Goal: Information Seeking & Learning: Check status

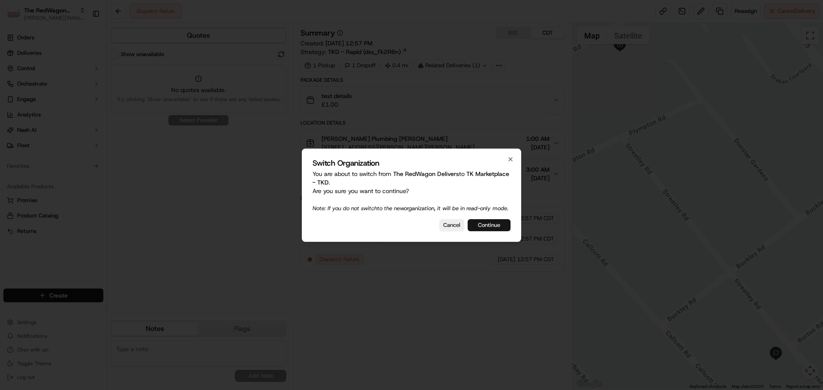
click at [506, 226] on button "Continue" at bounding box center [489, 225] width 43 height 12
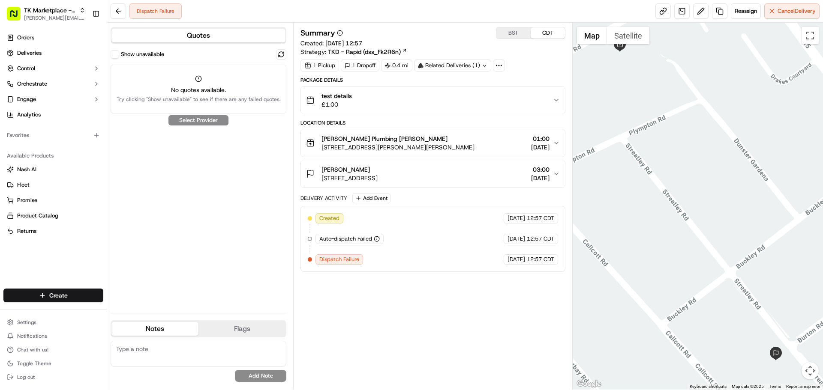
click at [117, 55] on button "Show unavailable" at bounding box center [115, 54] width 9 height 9
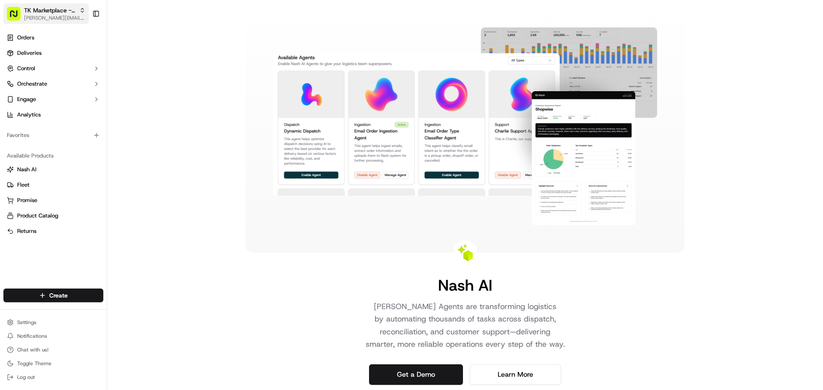
click at [42, 19] on span "[PERSON_NAME][EMAIL_ADDRESS][DOMAIN_NAME]" at bounding box center [54, 18] width 61 height 7
type input "lobla"
click at [114, 42] on span "Loblaw" at bounding box center [119, 45] width 18 height 8
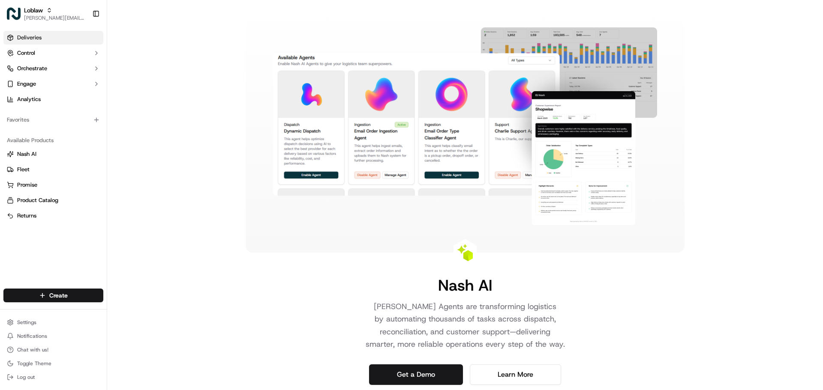
click at [33, 38] on span "Deliveries" at bounding box center [29, 38] width 24 height 8
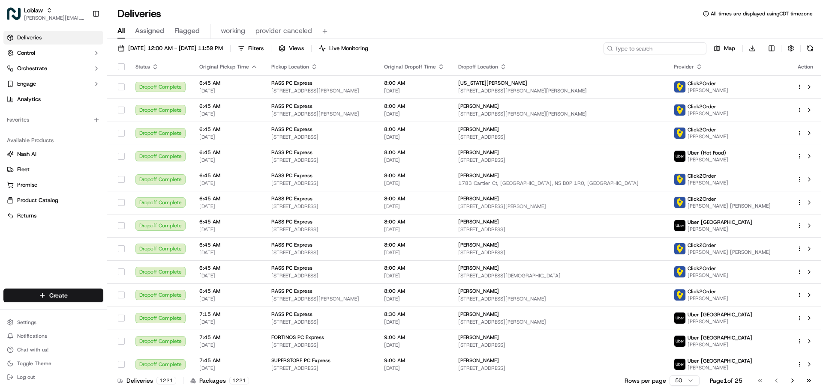
click at [664, 46] on input at bounding box center [655, 48] width 103 height 12
paste input "[PERSON_NAME]"
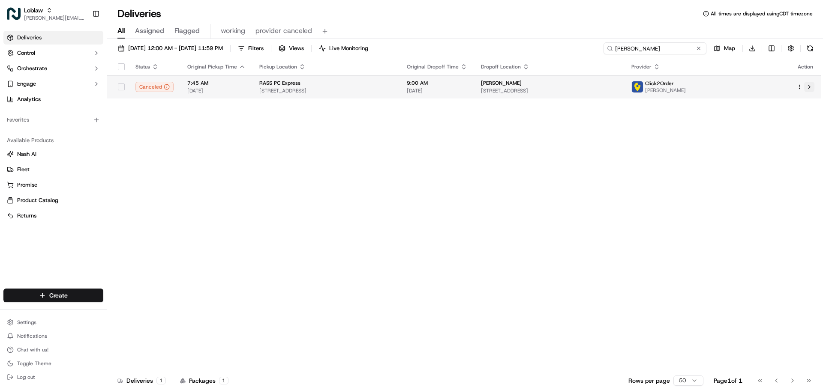
type input "[PERSON_NAME]"
click at [809, 86] on button at bounding box center [809, 87] width 10 height 10
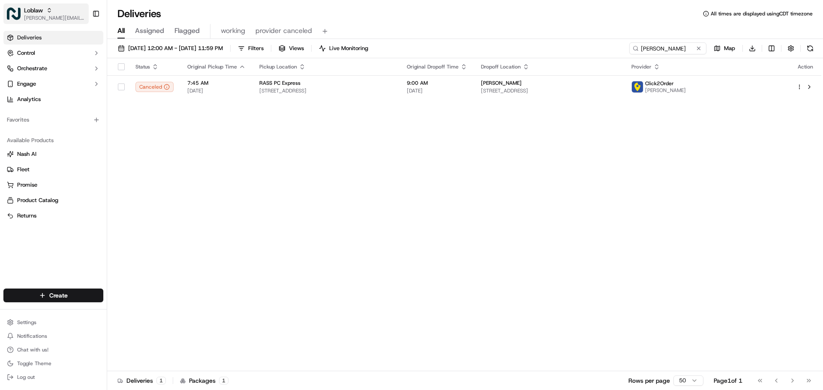
click at [41, 21] on span "[PERSON_NAME][EMAIL_ADDRESS][DOMAIN_NAME]" at bounding box center [54, 18] width 61 height 7
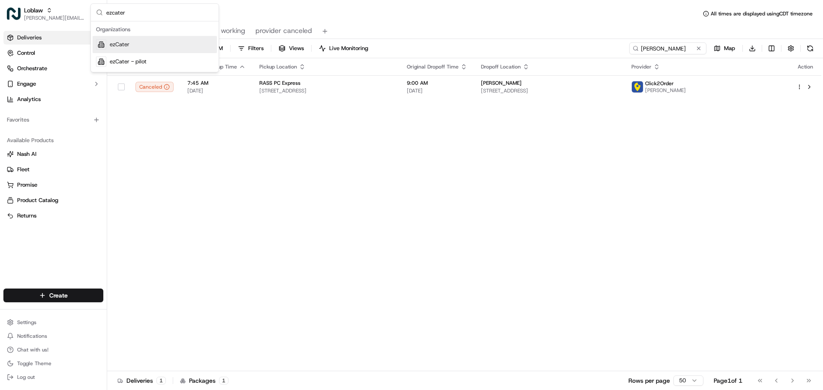
type input "ezcater"
click at [114, 46] on span "ezCater" at bounding box center [120, 45] width 20 height 8
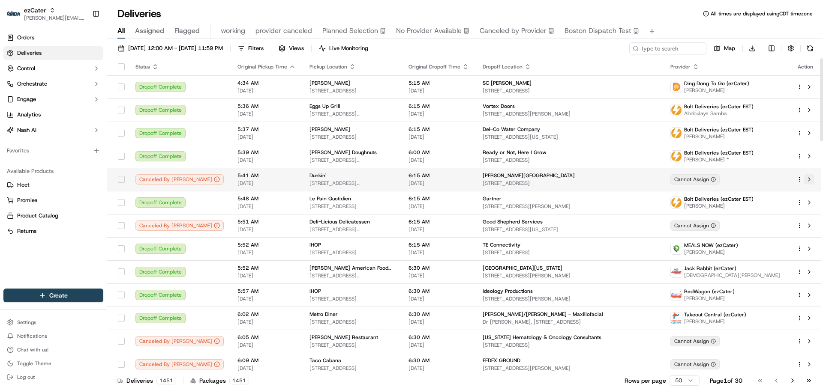
click at [809, 178] on button at bounding box center [809, 179] width 10 height 10
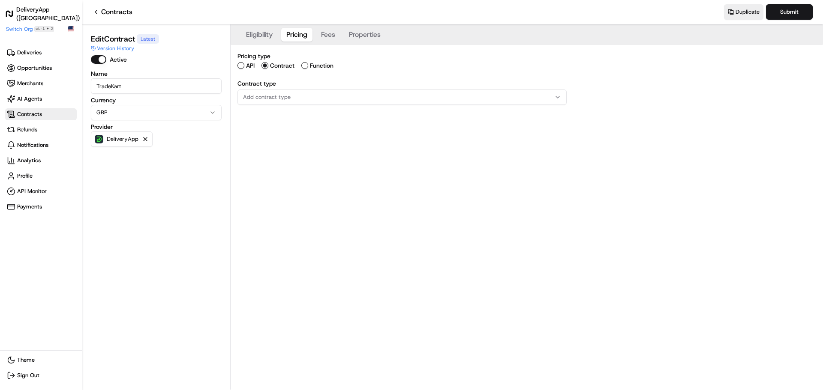
click at [63, 116] on span "Contracts" at bounding box center [41, 114] width 68 height 9
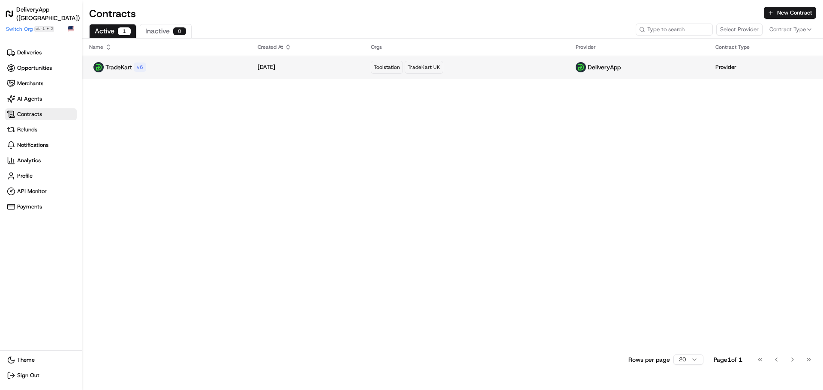
click at [189, 73] on td "TradeKart v 6" at bounding box center [166, 67] width 168 height 23
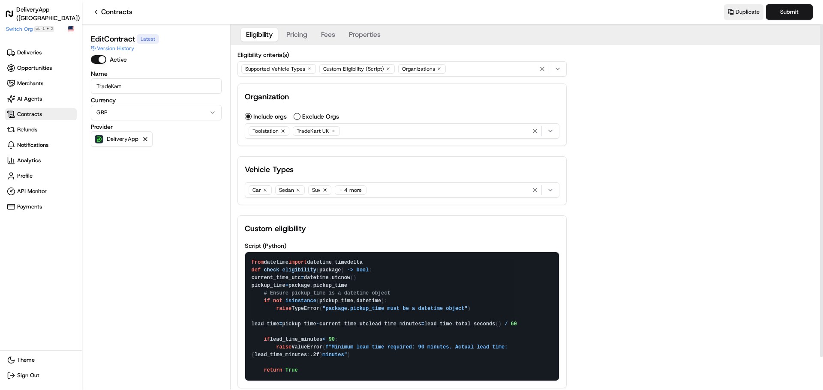
click at [347, 282] on textarea "from datetime import datetime, timedelta def check_eligibility(package) -> bool…" at bounding box center [402, 316] width 314 height 129
paste textarea "start_time if package.pickup_start_time else pickup_end_"
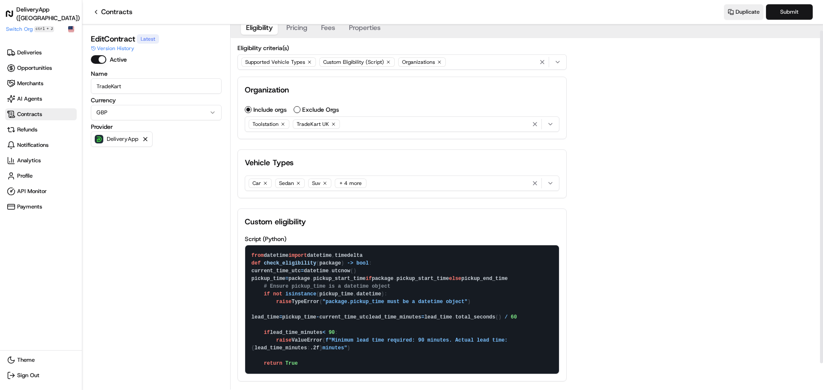
type textarea "from datetime import datetime, timedelta def check_eligibility(package) -> bool…"
click at [772, 11] on button "Submit" at bounding box center [789, 11] width 47 height 15
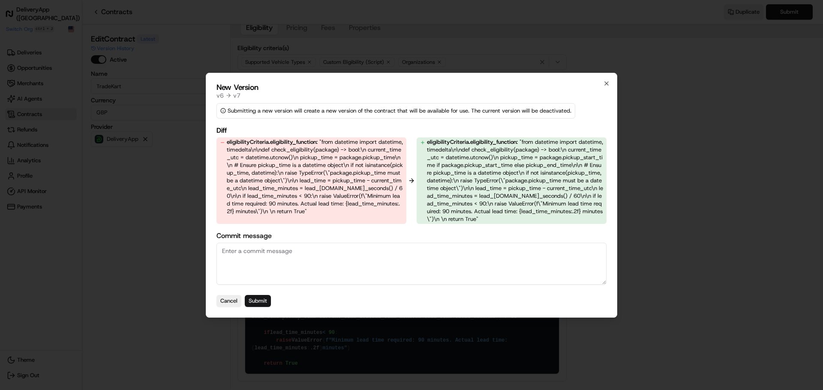
click at [264, 301] on button "Submit" at bounding box center [258, 301] width 26 height 12
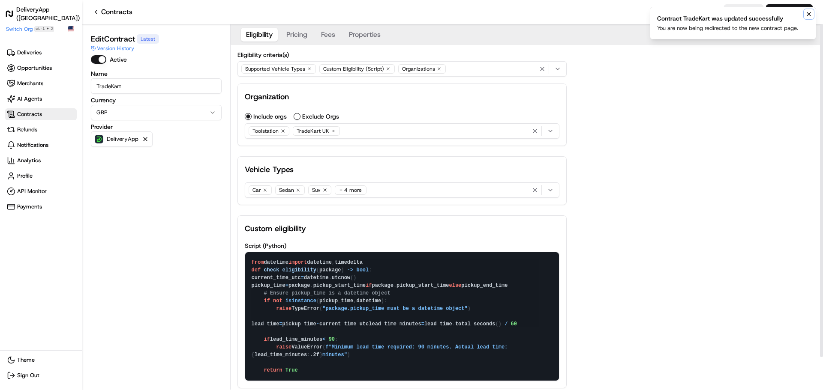
click at [808, 13] on icon "Notifications (F8)" at bounding box center [808, 14] width 7 height 7
click at [54, 116] on span "Contracts" at bounding box center [41, 114] width 68 height 9
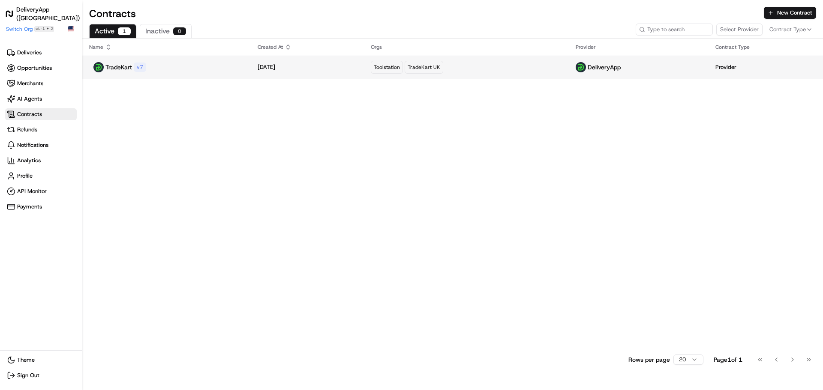
click at [161, 65] on div "TradeKart v 7" at bounding box center [166, 67] width 155 height 10
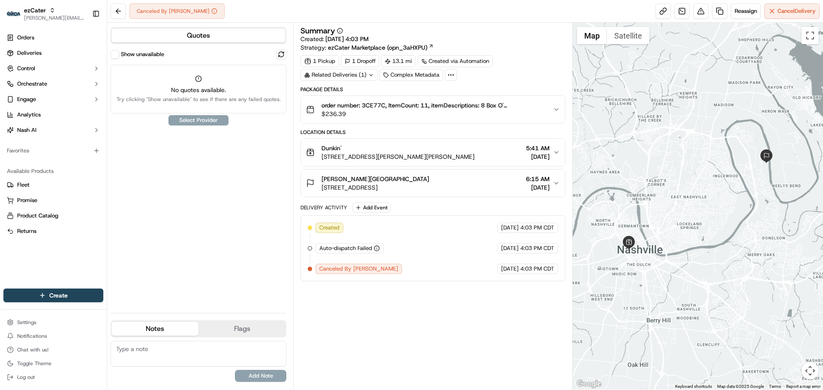
click at [422, 186] on span "[STREET_ADDRESS]" at bounding box center [375, 187] width 108 height 9
